Goal: Task Accomplishment & Management: Complete application form

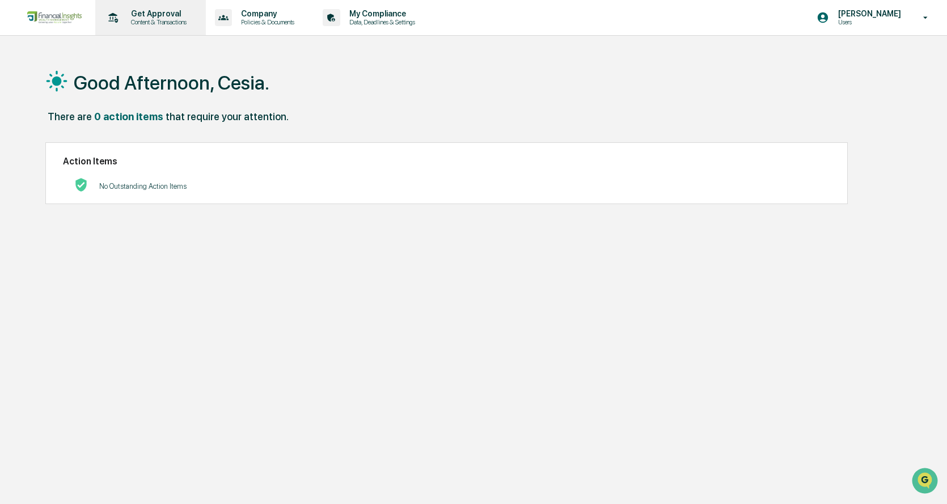
click at [161, 22] on p "Content & Transactions" at bounding box center [157, 22] width 70 height 8
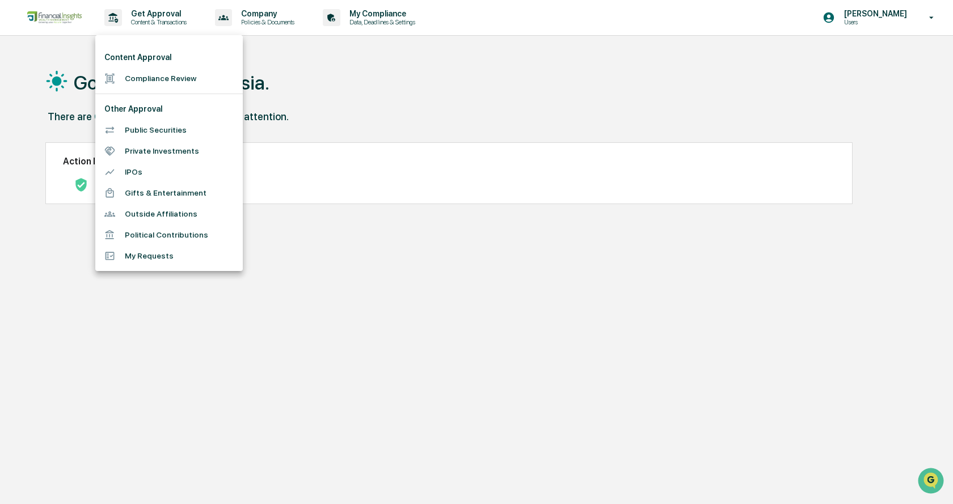
click at [146, 19] on div at bounding box center [476, 252] width 953 height 504
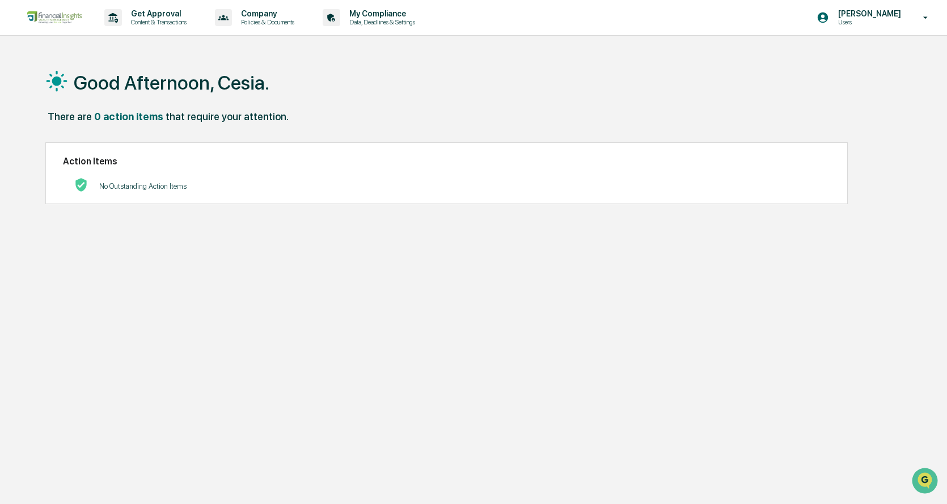
click at [147, 24] on p "Content & Transactions" at bounding box center [157, 22] width 70 height 8
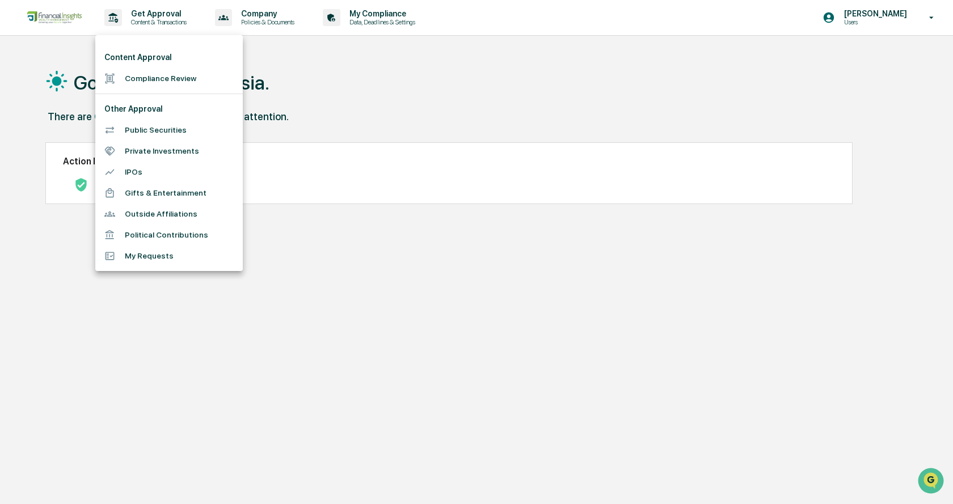
click at [184, 84] on li "Compliance Review" at bounding box center [168, 78] width 147 height 21
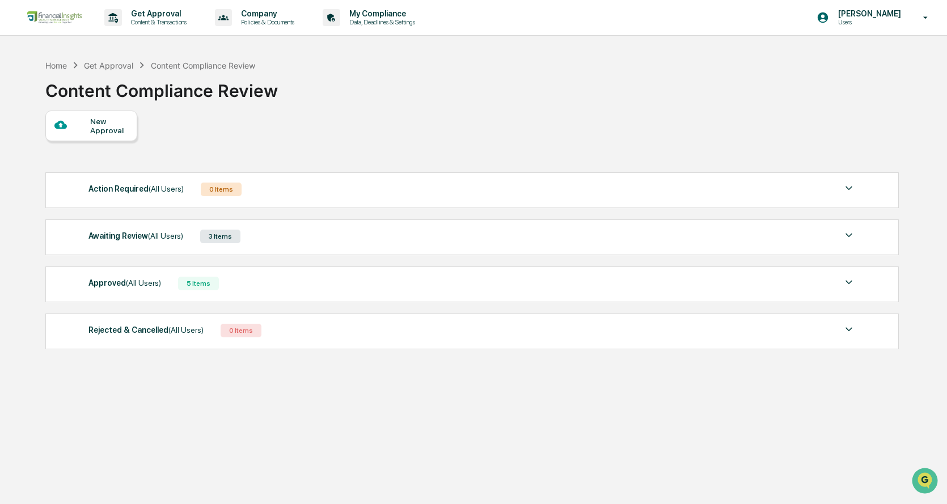
click at [185, 237] on div "Awaiting Review (All Users) 3 Items" at bounding box center [471, 237] width 767 height 16
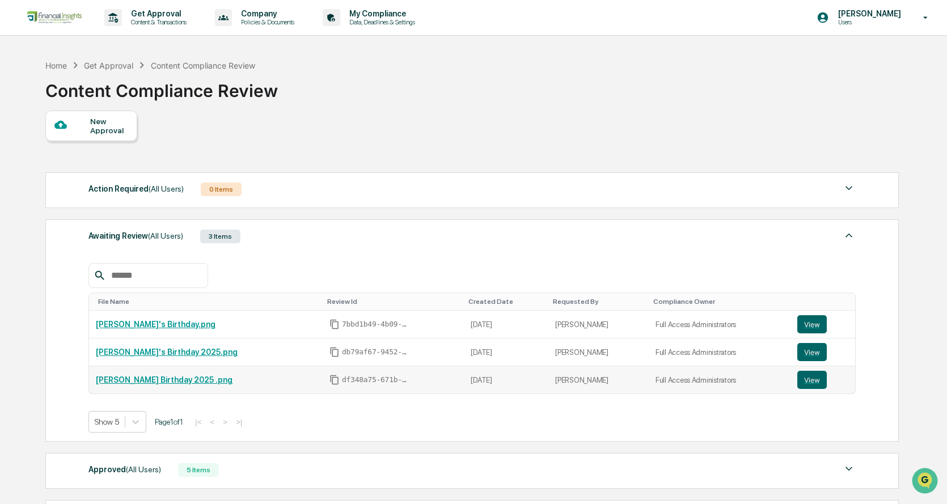
click at [129, 377] on link "[PERSON_NAME] Birthday 2025 .png" at bounding box center [164, 379] width 137 height 9
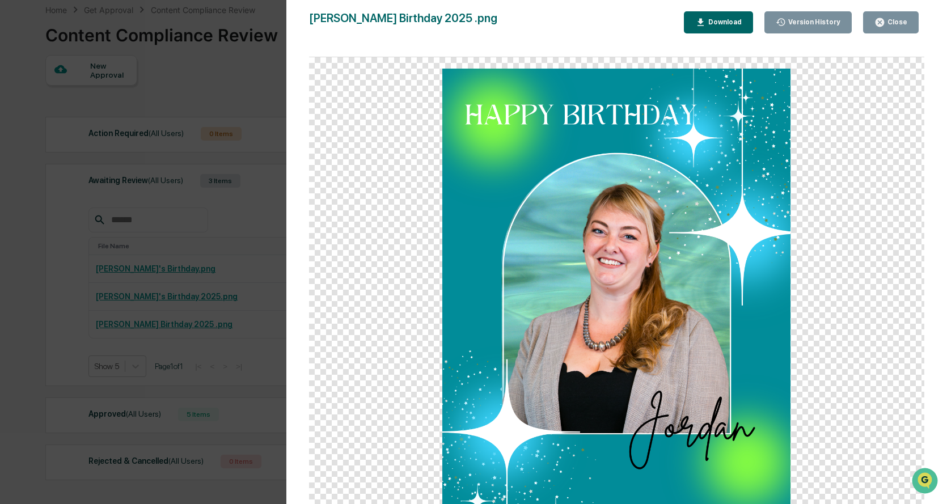
scroll to position [123, 0]
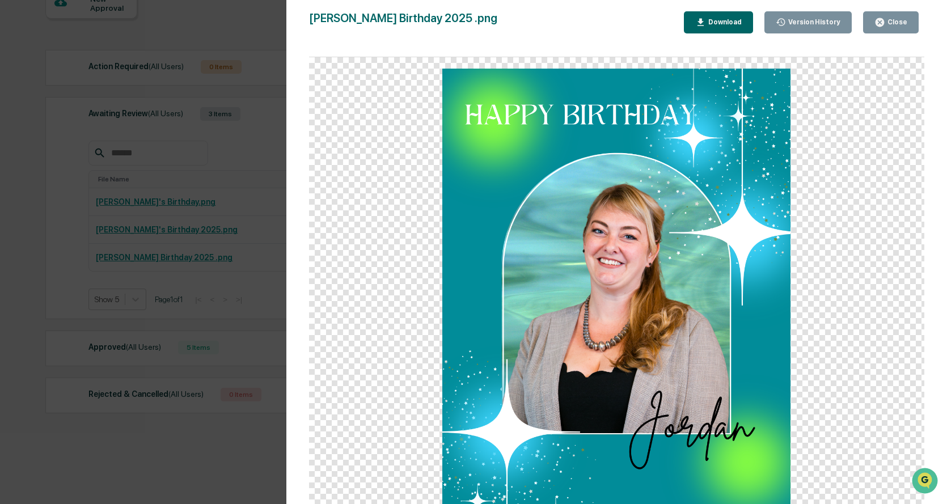
click at [659, 298] on img at bounding box center [616, 287] width 348 height 436
click at [881, 23] on icon "button" at bounding box center [880, 22] width 9 height 9
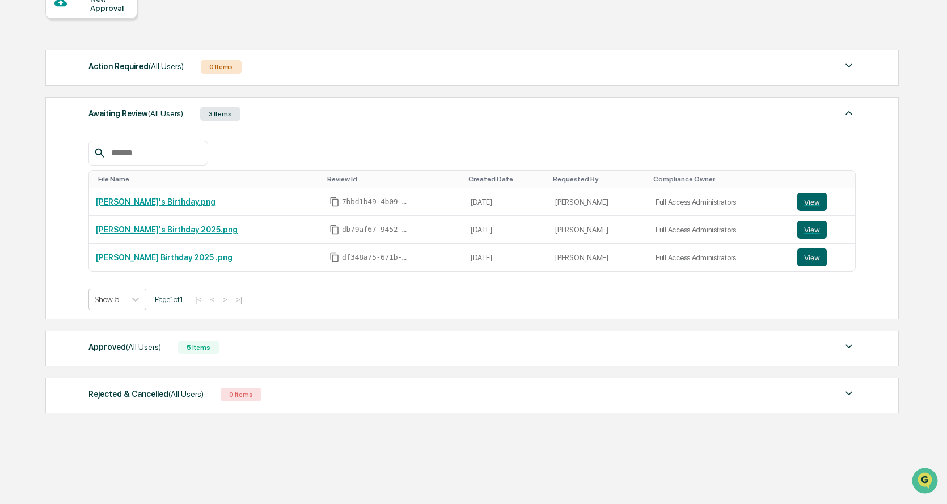
scroll to position [9, 0]
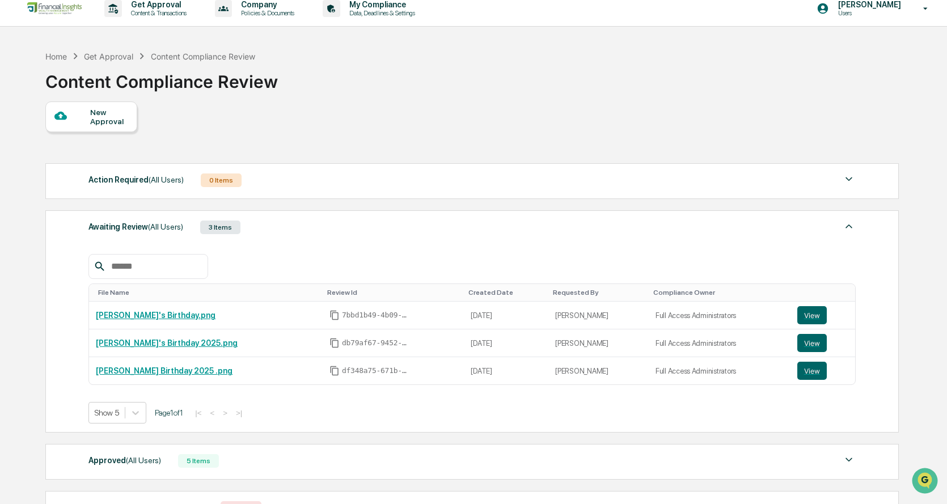
click at [97, 123] on div "New Approval" at bounding box center [109, 117] width 38 height 18
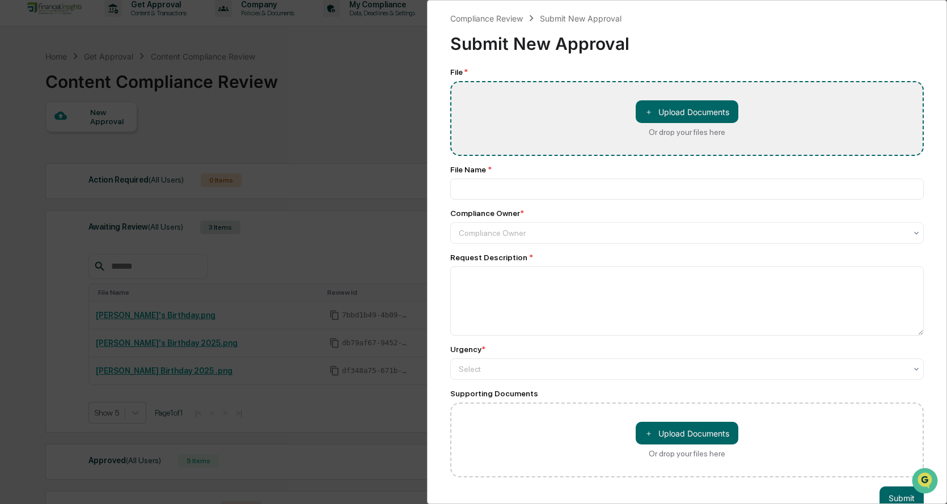
type input "**********"
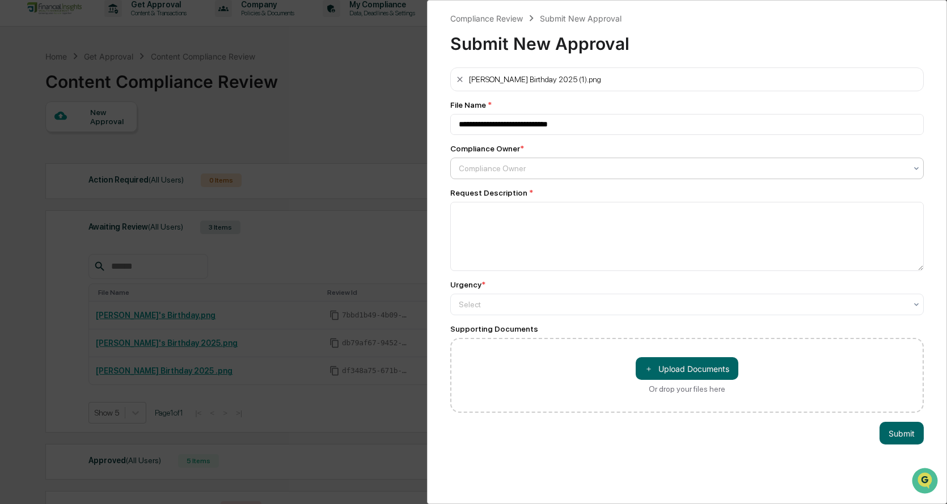
click at [543, 171] on div at bounding box center [683, 168] width 448 height 11
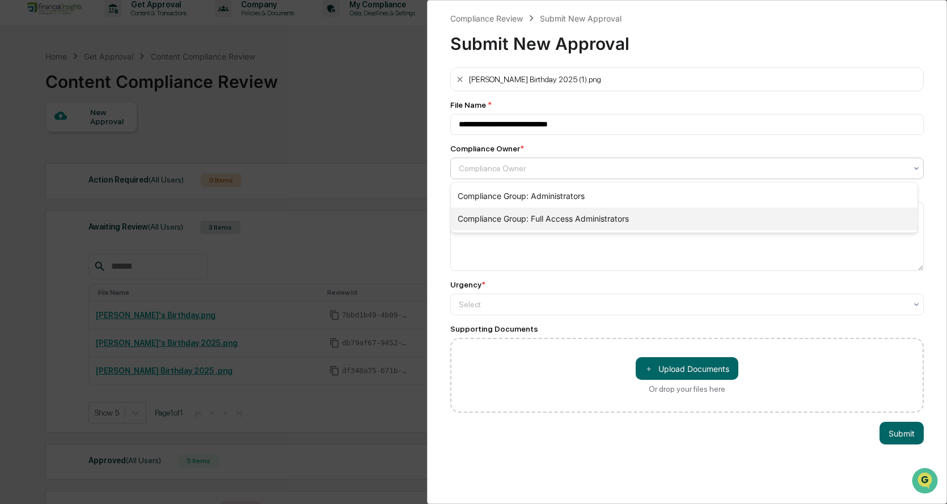
click at [529, 220] on div "Compliance Group: Full Access Administrators" at bounding box center [684, 219] width 467 height 23
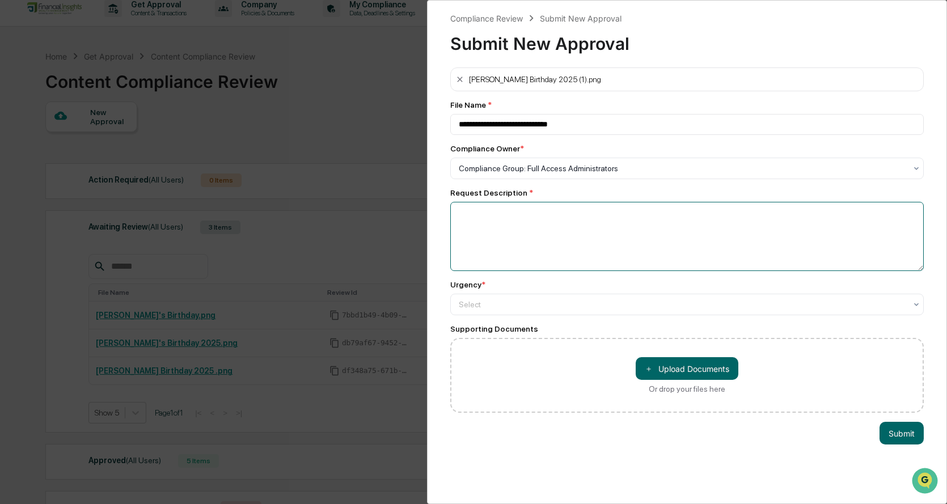
click at [562, 230] on textarea at bounding box center [687, 236] width 474 height 69
type textarea "*"
type textarea "**********"
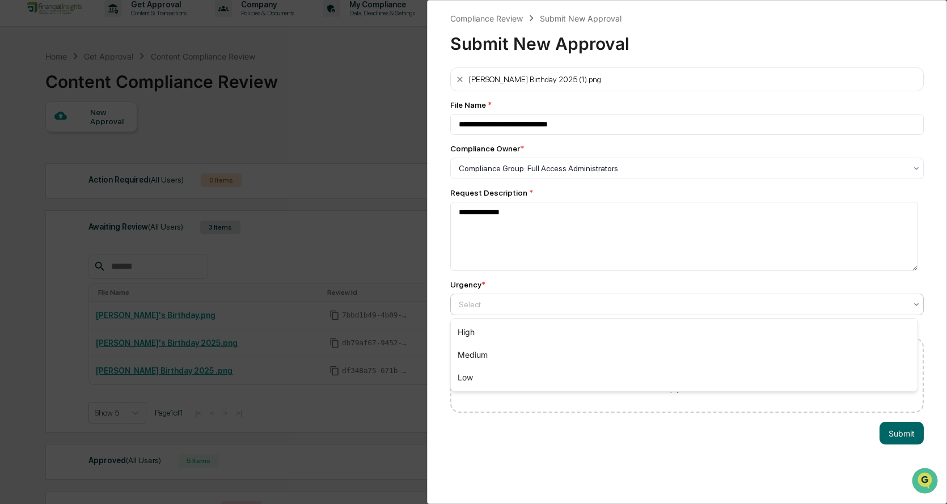
click at [563, 312] on div "Select" at bounding box center [682, 305] width 459 height 16
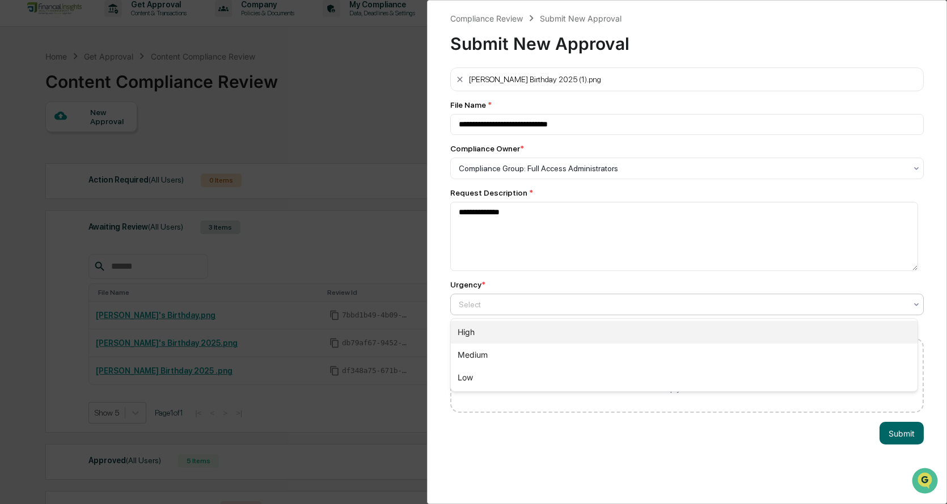
click at [530, 334] on div "High" at bounding box center [684, 332] width 467 height 23
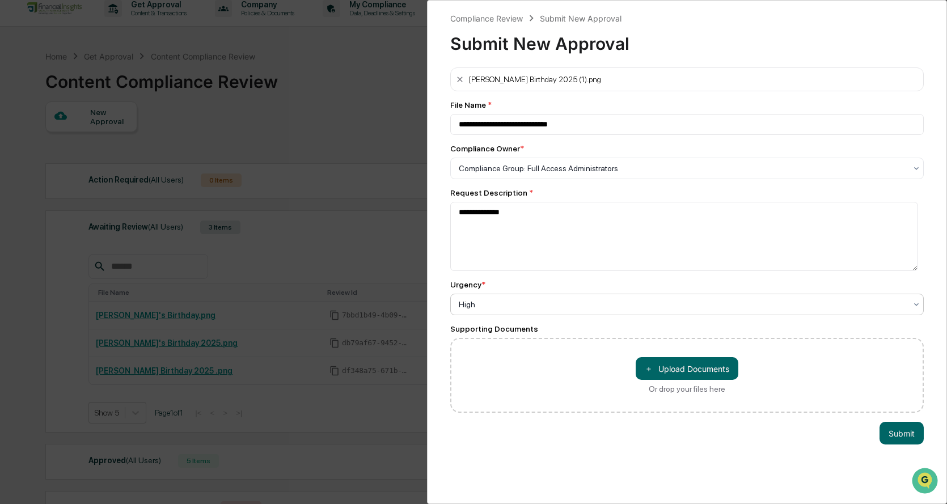
click at [528, 302] on div at bounding box center [683, 304] width 448 height 11
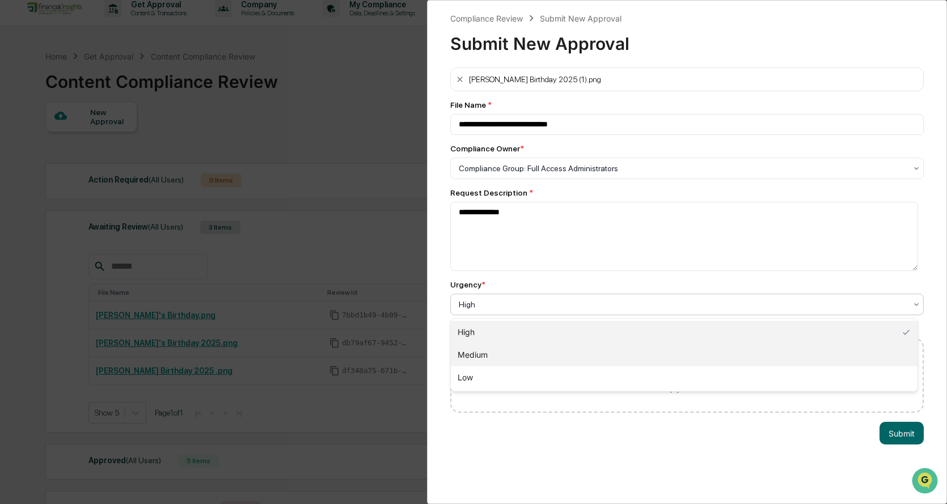
click at [501, 352] on div "Medium" at bounding box center [684, 355] width 467 height 23
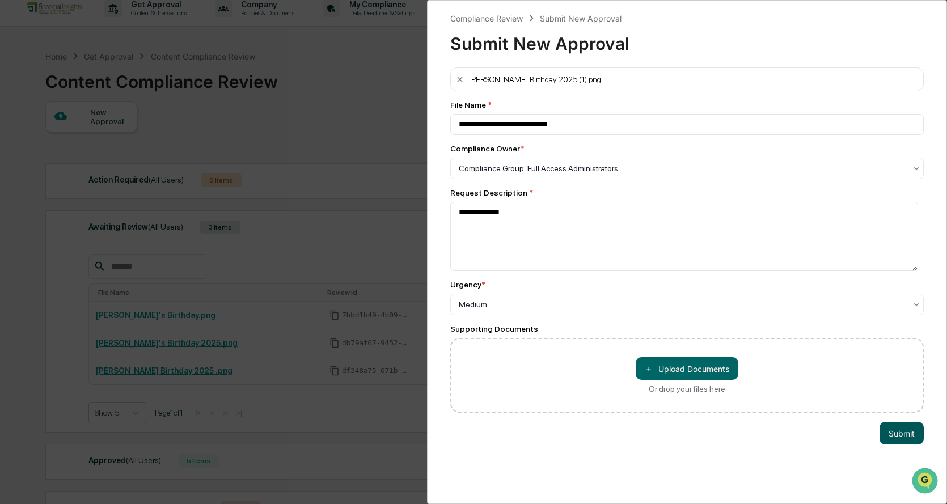
click at [898, 440] on button "Submit" at bounding box center [902, 433] width 44 height 23
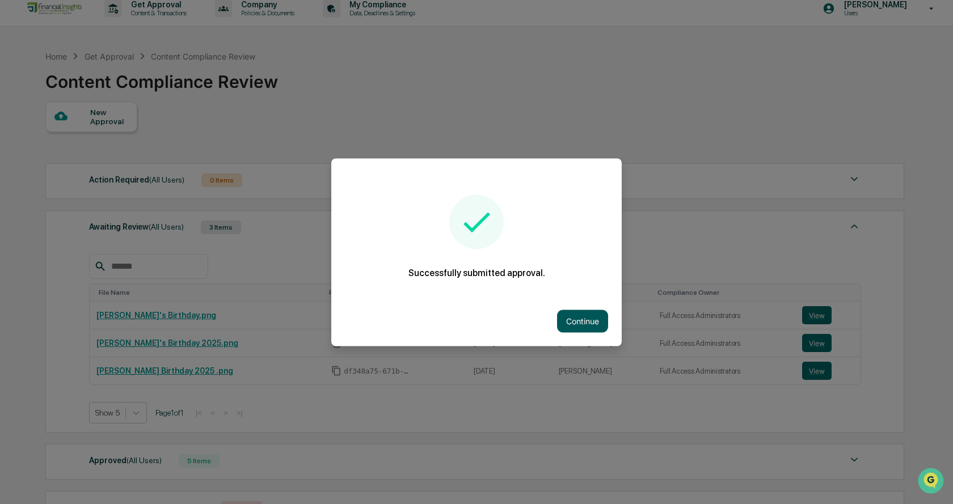
click at [590, 322] on button "Continue" at bounding box center [582, 321] width 51 height 23
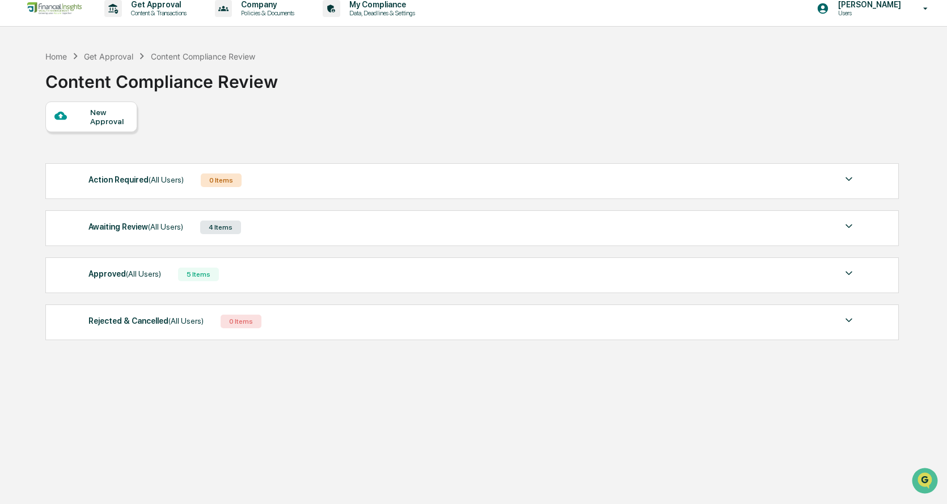
click at [200, 276] on div "5 Items" at bounding box center [198, 275] width 41 height 14
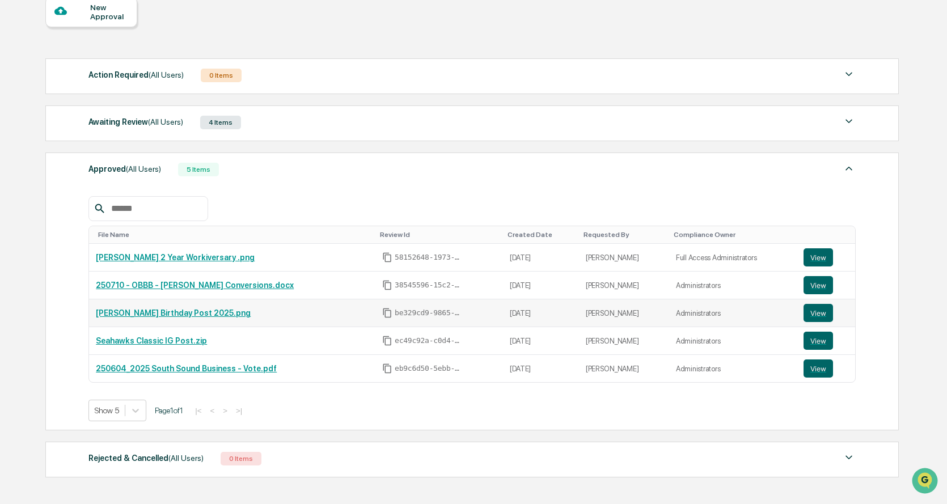
scroll to position [123, 0]
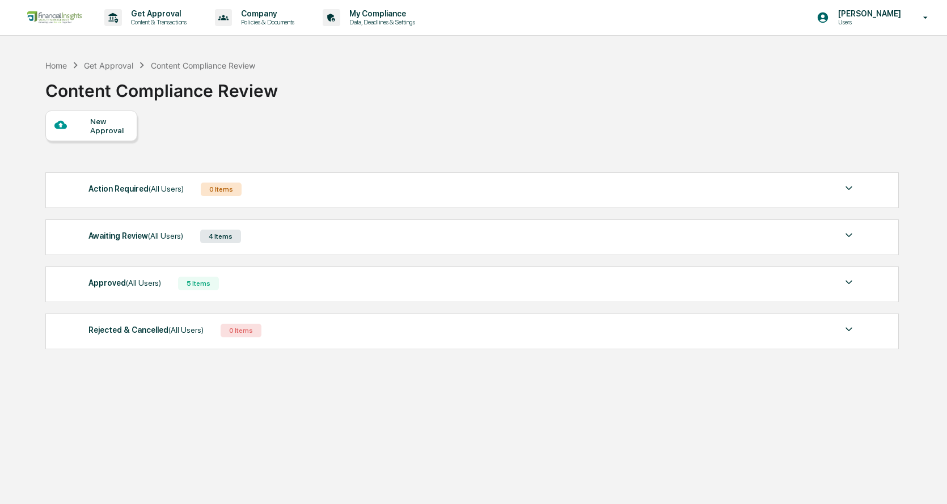
click at [204, 282] on div "5 Items" at bounding box center [198, 284] width 41 height 14
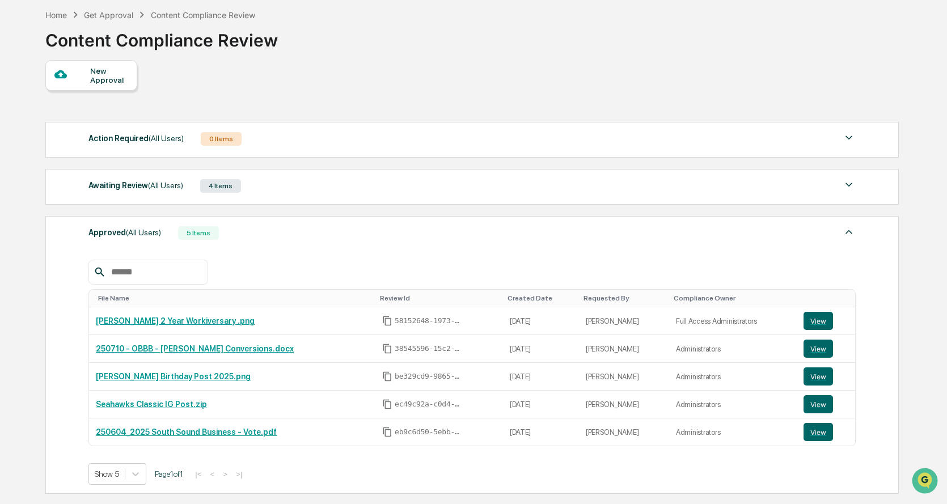
scroll to position [113, 0]
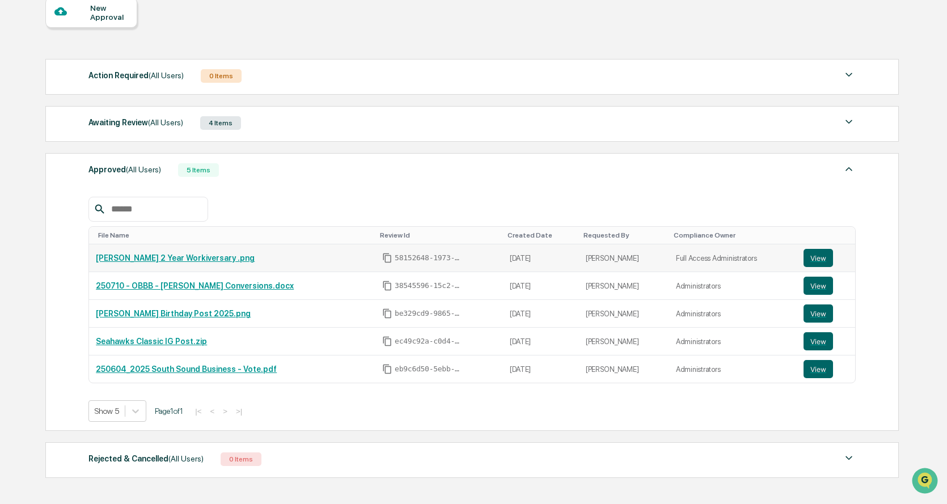
click at [164, 252] on td "[PERSON_NAME] 2 Year Workiversary .png" at bounding box center [232, 258] width 286 height 28
click at [164, 267] on td "[PERSON_NAME] 2 Year Workiversary .png" at bounding box center [232, 258] width 286 height 28
click at [162, 256] on link "[PERSON_NAME] 2 Year Workiversary .png" at bounding box center [175, 258] width 159 height 9
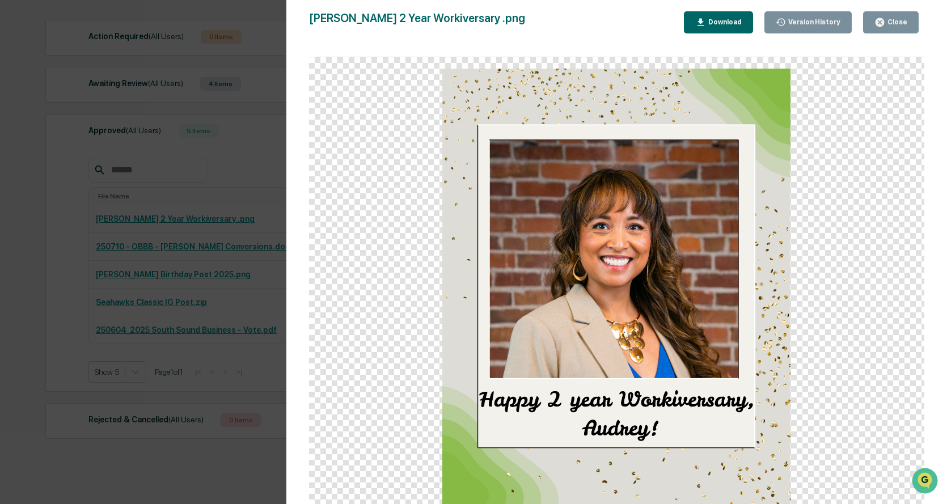
scroll to position [178, 0]
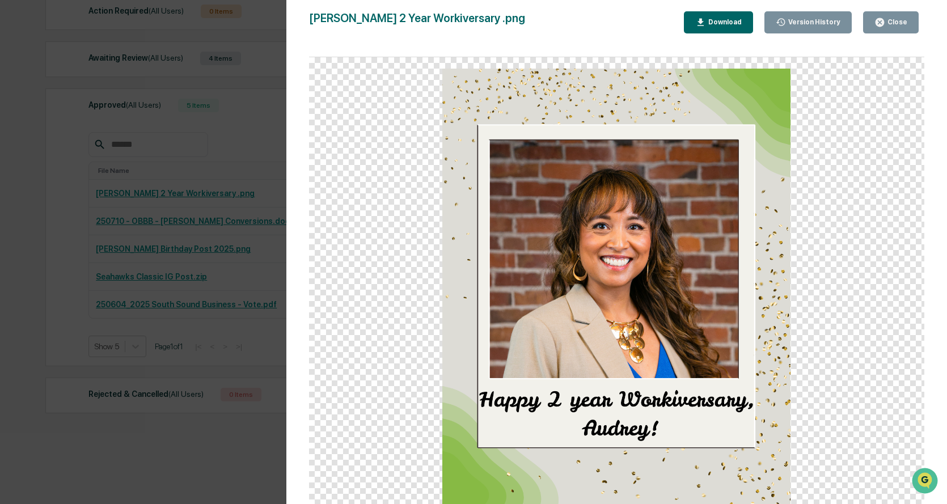
click at [820, 20] on div "Version History" at bounding box center [813, 22] width 54 height 8
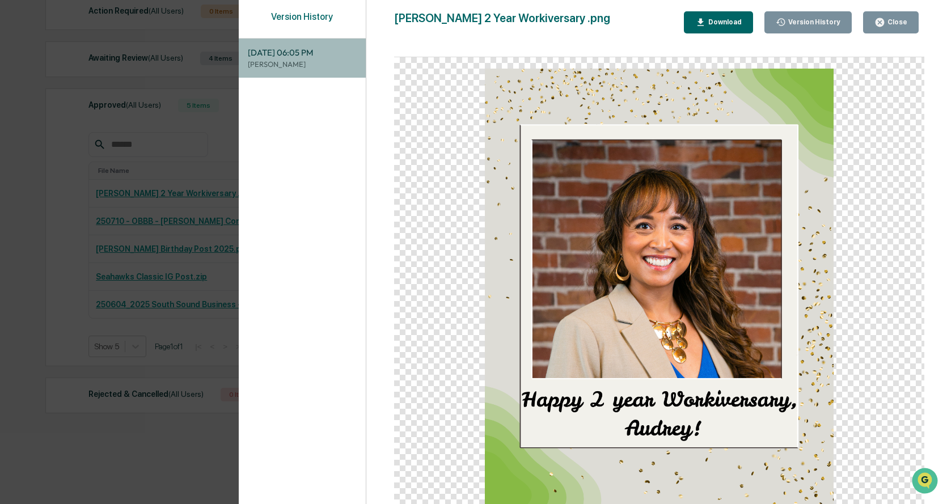
click at [271, 45] on div "08/06/2025, 06:05 PM Cesia Amaya" at bounding box center [302, 58] width 127 height 39
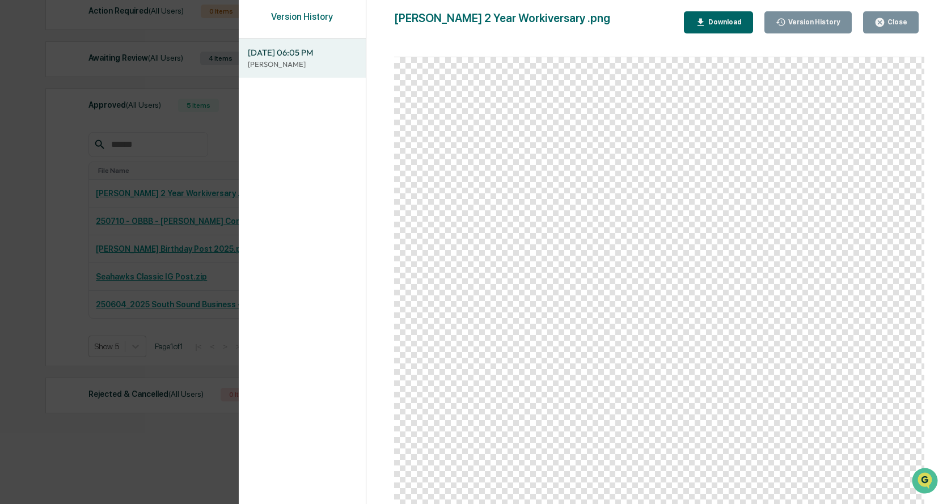
click at [310, 26] on div "Version History" at bounding box center [302, 22] width 127 height 22
click at [887, 24] on div "Close" at bounding box center [896, 22] width 22 height 8
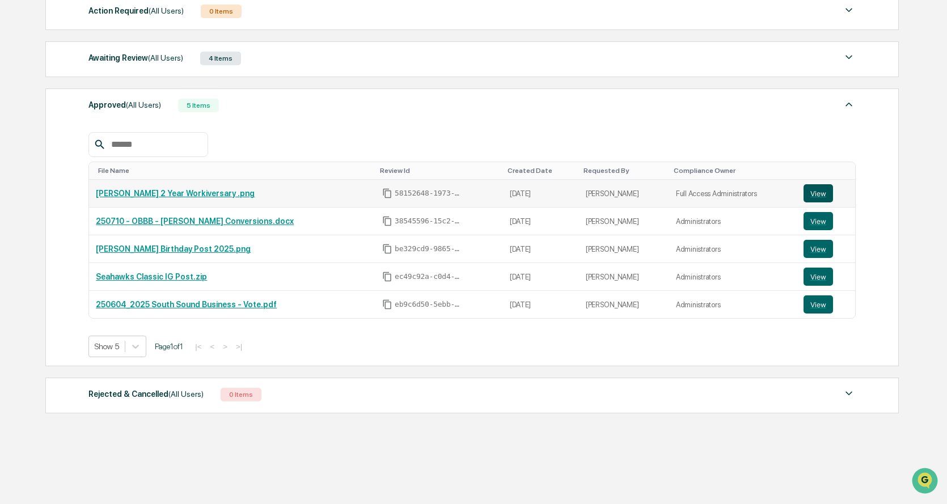
click at [821, 192] on button "View" at bounding box center [818, 193] width 29 height 18
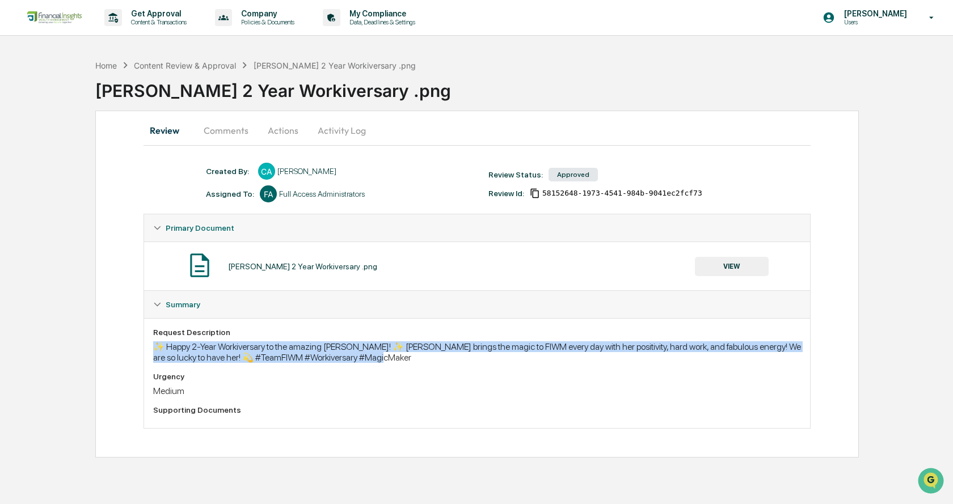
drag, startPoint x: 416, startPoint y: 368, endPoint x: 155, endPoint y: 349, distance: 261.6
click at [155, 349] on div "Request Description ✨ Happy 2-Year Workiversary to the amazing Audrey O'Leary! …" at bounding box center [477, 373] width 648 height 91
copy div "✨ Happy 2-Year Workiversary to the amazing Audrey O'Leary! ✨ Audrey brings the …"
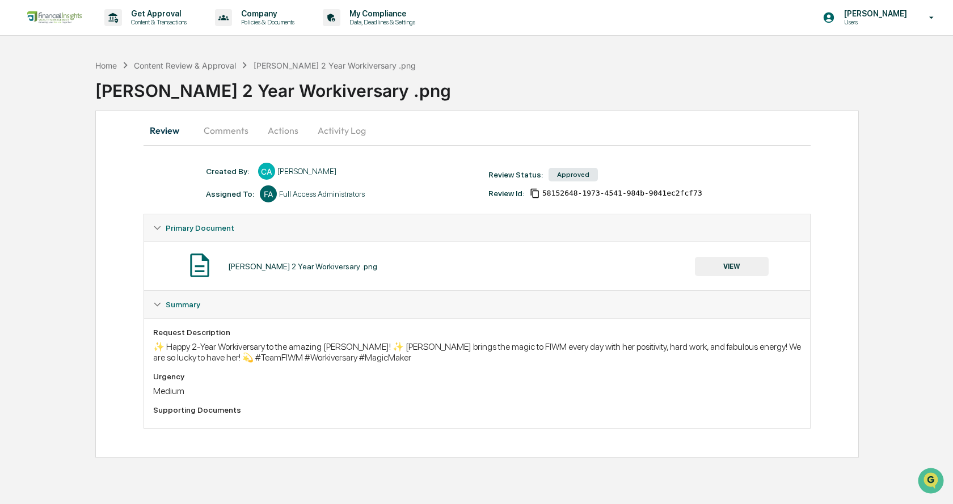
click at [669, 284] on div "Audrey 2 Year Workiversary .png VIEW" at bounding box center [477, 266] width 666 height 49
